Goal: Feedback & Contribution: Contribute content

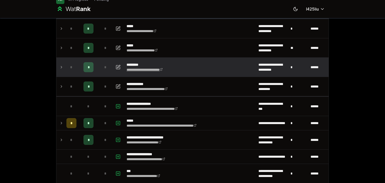
scroll to position [29, 0]
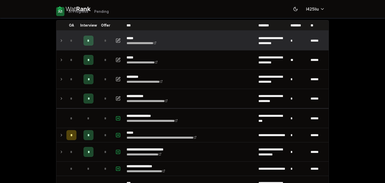
click at [64, 40] on td "*" at bounding box center [71, 40] width 14 height 19
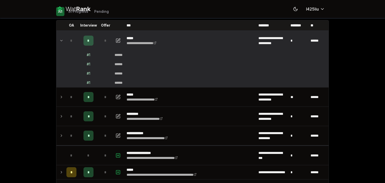
click at [87, 41] on span "*" at bounding box center [88, 40] width 2 height 5
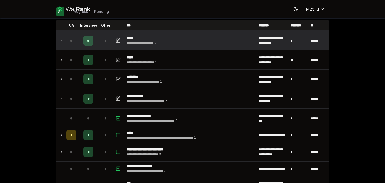
click at [92, 39] on td "*" at bounding box center [88, 40] width 20 height 19
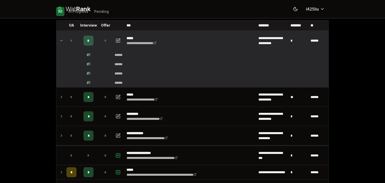
click at [116, 39] on icon "button" at bounding box center [118, 41] width 5 height 6
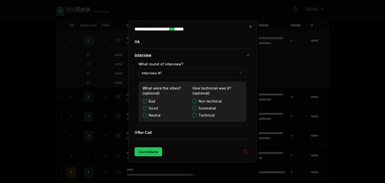
click at [249, 54] on icon "button" at bounding box center [248, 55] width 4 height 4
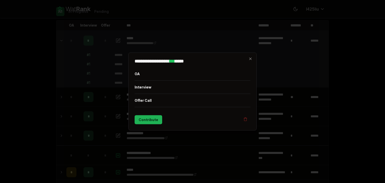
click at [149, 119] on button "Contribute" at bounding box center [149, 119] width 28 height 9
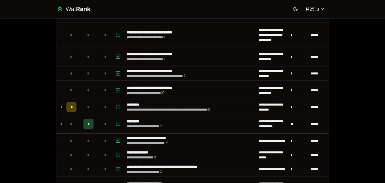
scroll to position [203, 0]
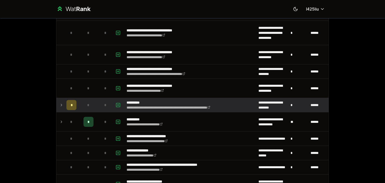
click at [64, 104] on td "*" at bounding box center [71, 105] width 14 height 14
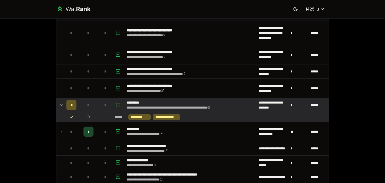
click at [118, 104] on rect "button" at bounding box center [118, 105] width 4 height 4
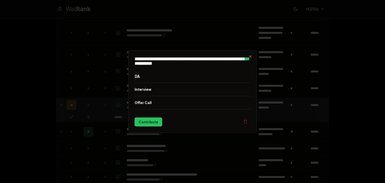
click at [143, 75] on button "OA" at bounding box center [193, 76] width 116 height 13
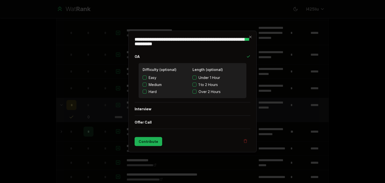
click at [149, 141] on button "Contribute" at bounding box center [149, 141] width 28 height 9
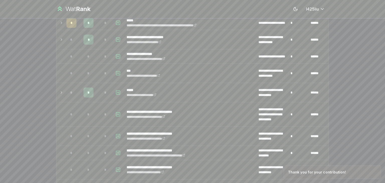
scroll to position [140, 0]
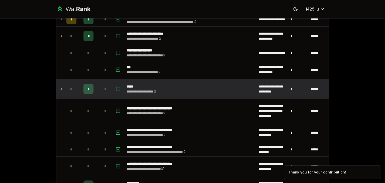
click at [80, 88] on td "*" at bounding box center [88, 88] width 20 height 19
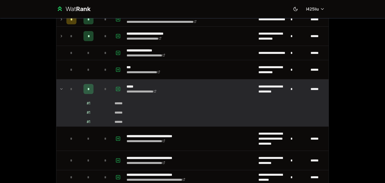
click at [87, 102] on div "# 1" at bounding box center [89, 103] width 4 height 5
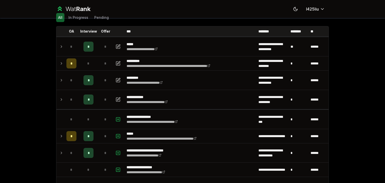
scroll to position [0, 0]
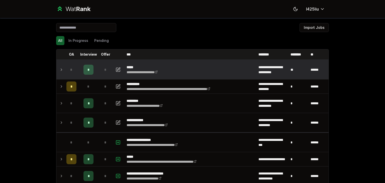
click at [87, 70] on span "*" at bounding box center [88, 69] width 2 height 5
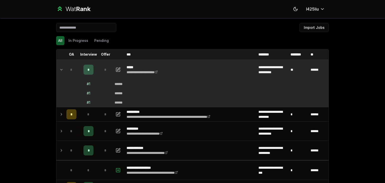
click at [87, 83] on div "# 1" at bounding box center [89, 83] width 4 height 5
click at [94, 43] on button "Pending" at bounding box center [101, 40] width 19 height 9
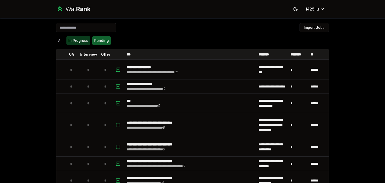
click at [80, 41] on button "In Progress" at bounding box center [78, 40] width 24 height 9
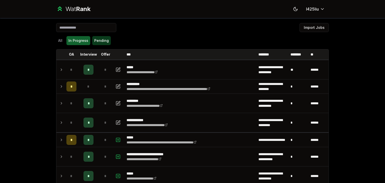
click at [95, 42] on button "Pending" at bounding box center [101, 40] width 19 height 9
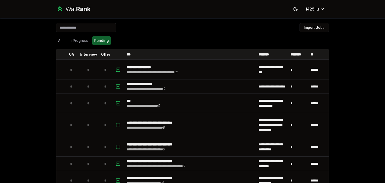
click at [62, 46] on div "All In Progress Pending" at bounding box center [192, 40] width 273 height 13
click at [60, 43] on button "All" at bounding box center [60, 40] width 8 height 9
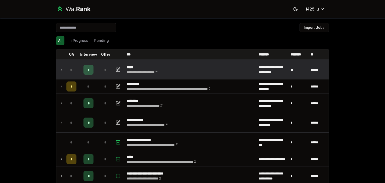
click at [88, 70] on div "*" at bounding box center [88, 70] width 10 height 10
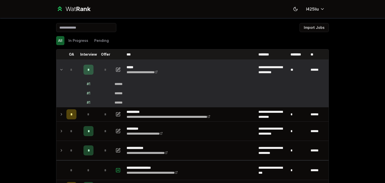
click at [85, 68] on div "*" at bounding box center [88, 70] width 10 height 10
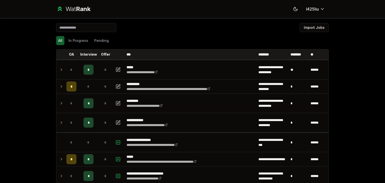
click at [42, 72] on div "**********" at bounding box center [192, 91] width 385 height 183
